Goal: Information Seeking & Learning: Understand process/instructions

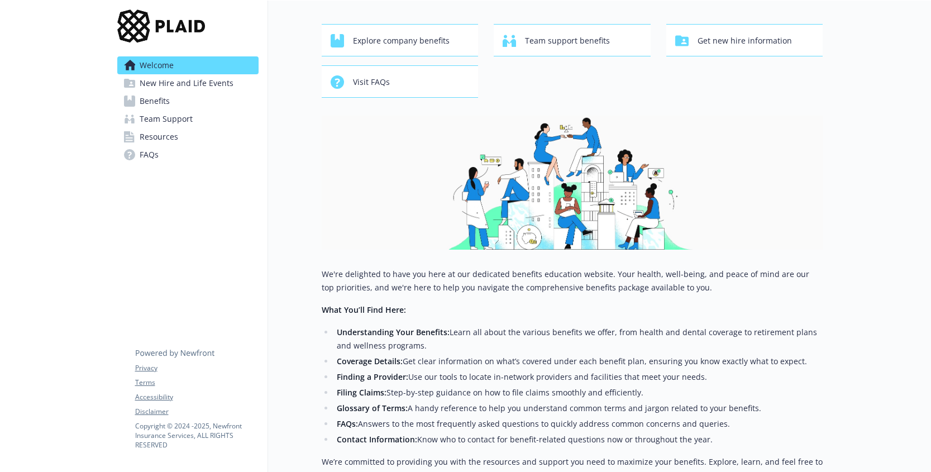
scroll to position [180, 0]
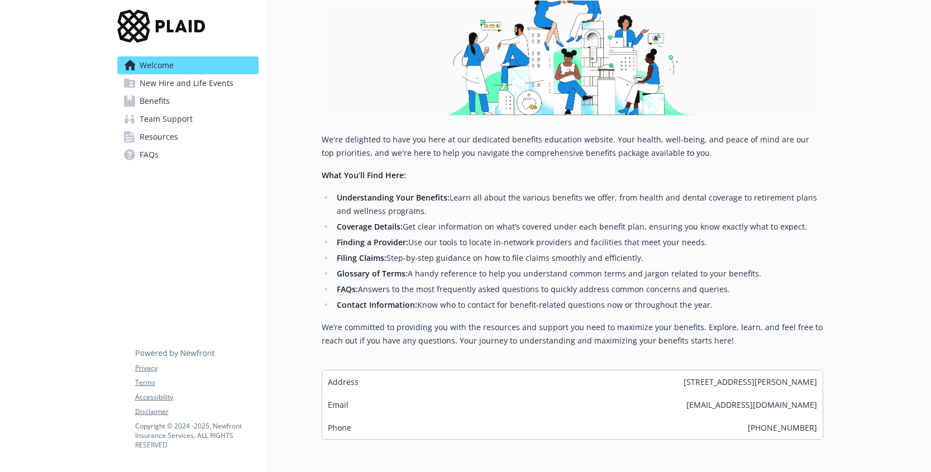
click at [161, 78] on span "New Hire and Life Events" at bounding box center [187, 83] width 94 height 18
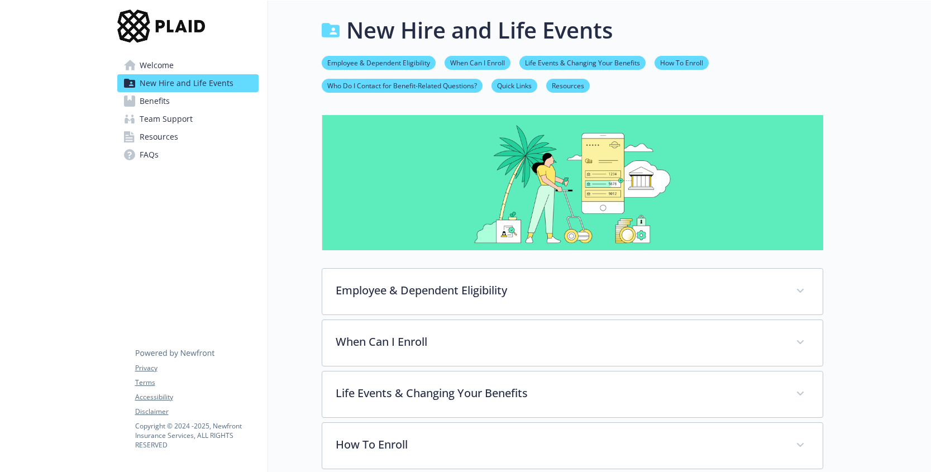
scroll to position [180, 0]
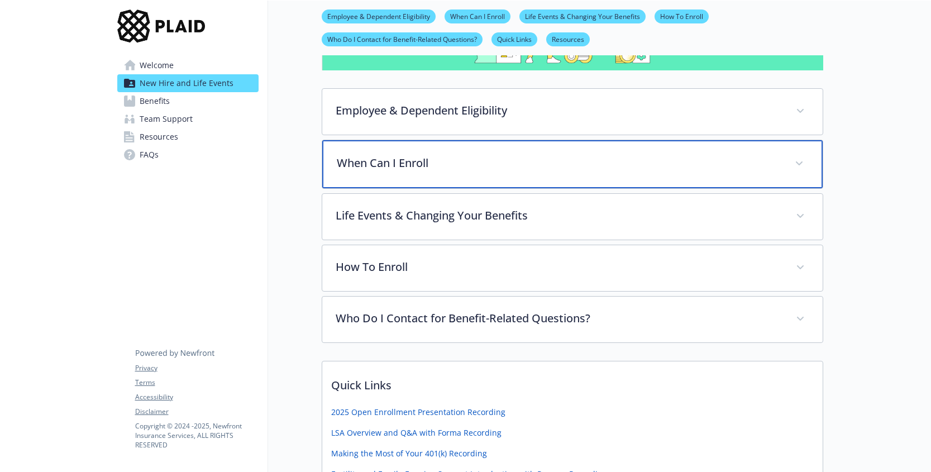
click at [384, 159] on p "When Can I Enroll" at bounding box center [559, 163] width 444 height 17
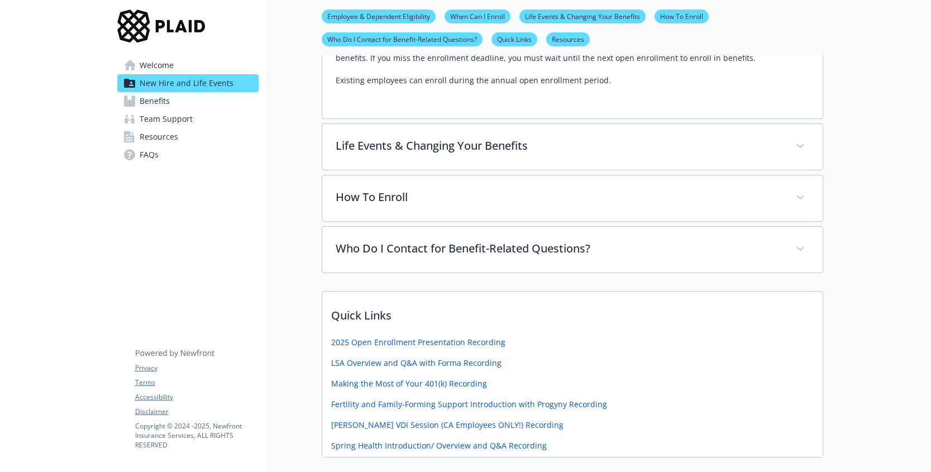
scroll to position [381, 0]
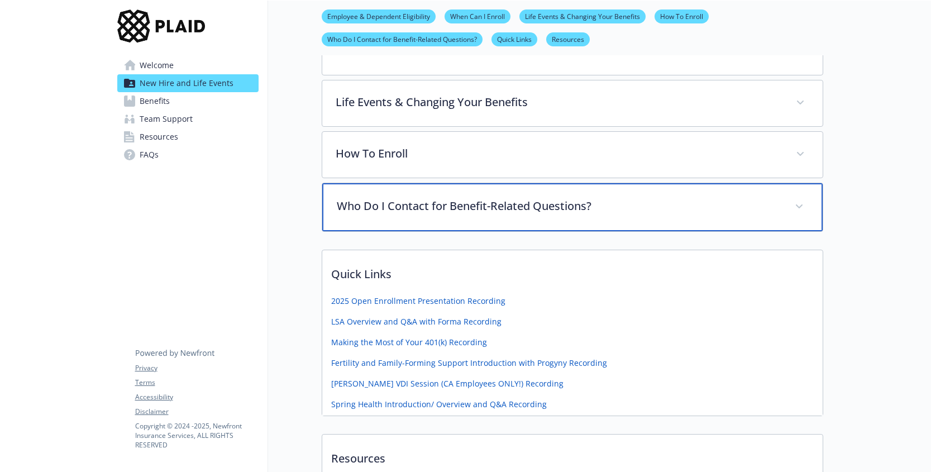
click at [472, 208] on p "Who Do I Contact for Benefit-Related Questions?" at bounding box center [559, 206] width 444 height 17
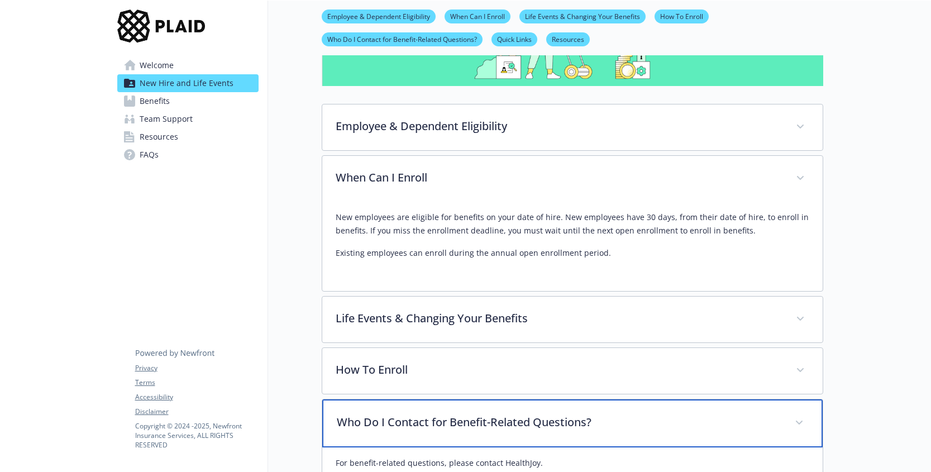
scroll to position [157, 0]
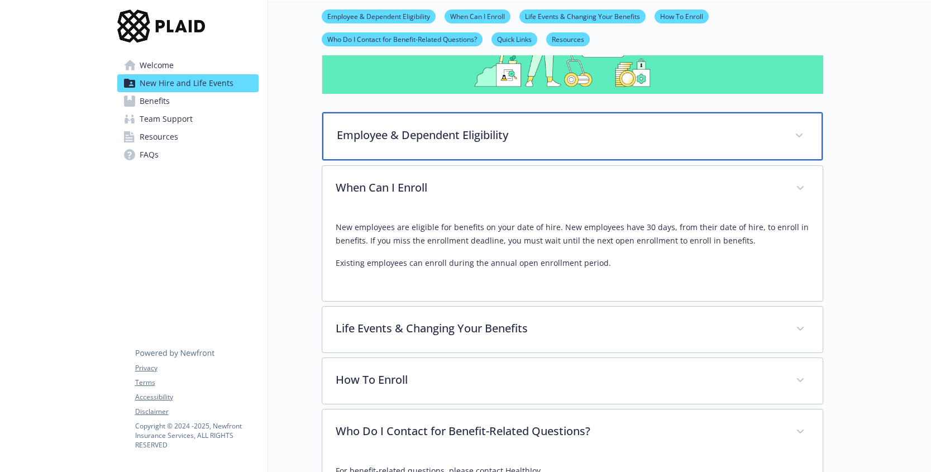
click at [434, 156] on div "Employee & Dependent Eligibility" at bounding box center [572, 136] width 500 height 48
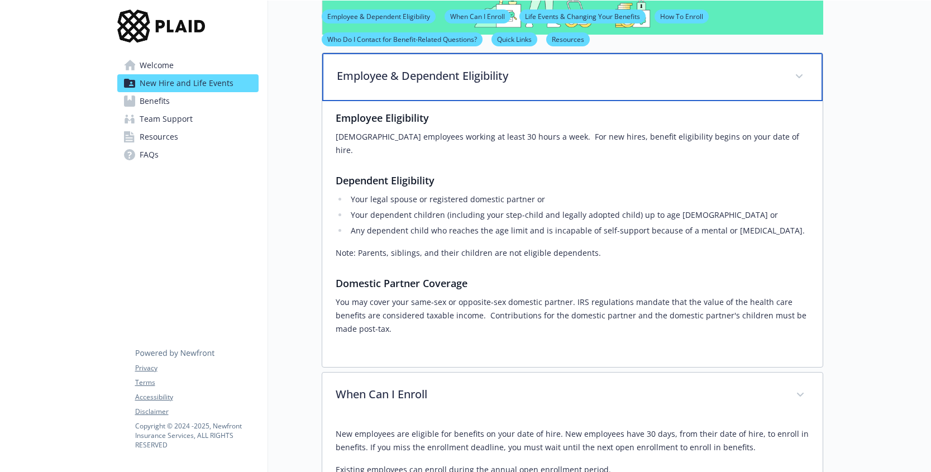
scroll to position [0, 0]
